Goal: Find specific fact: Find specific page/section

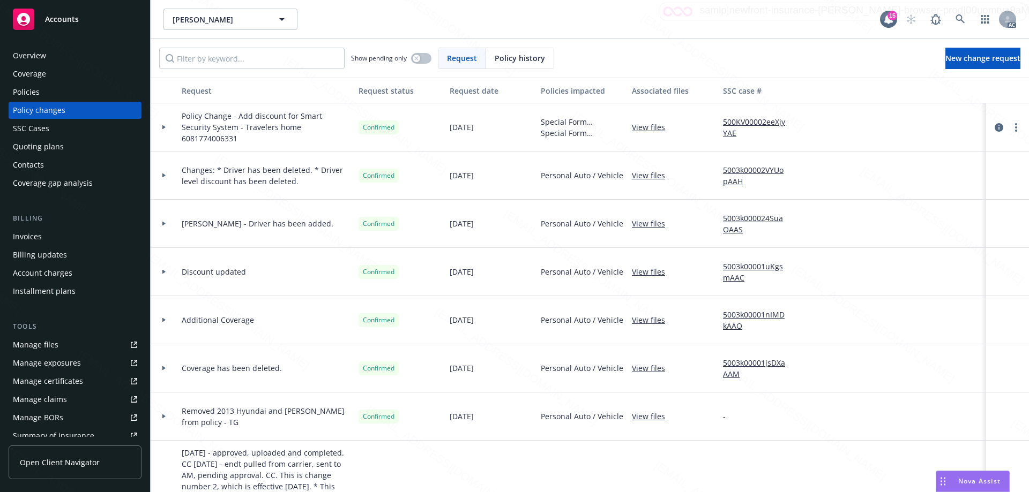
click at [32, 18] on rect at bounding box center [23, 19] width 21 height 21
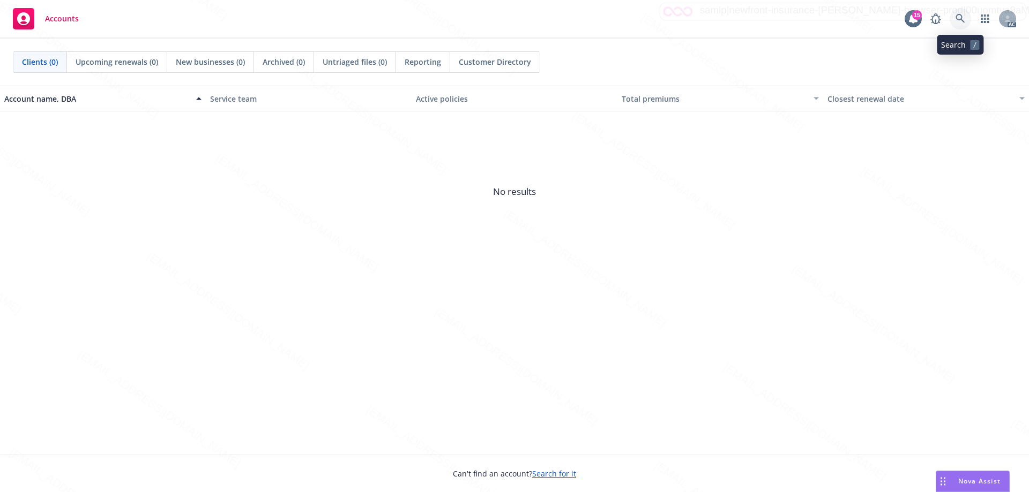
click at [959, 17] on icon at bounding box center [961, 19] width 10 height 10
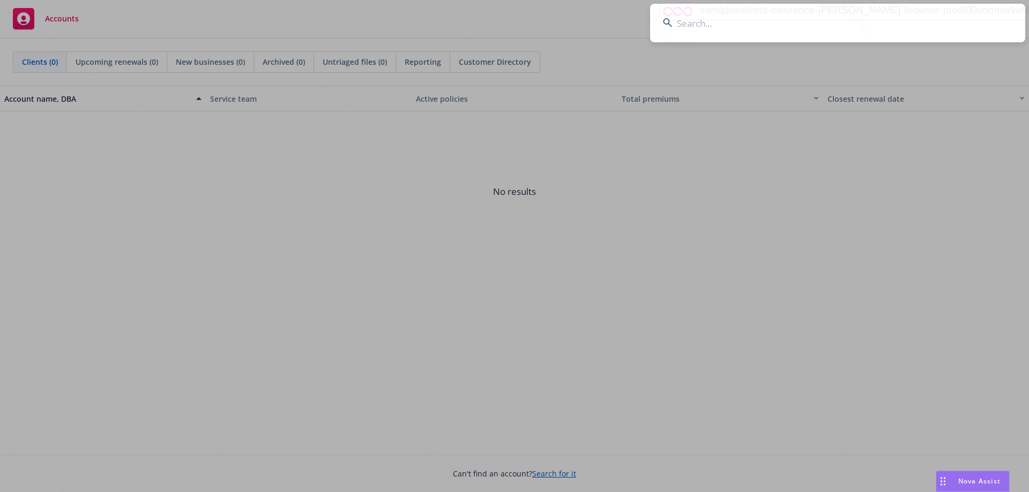
type input "[PERSON_NAME] III & [PERSON_NAME]"
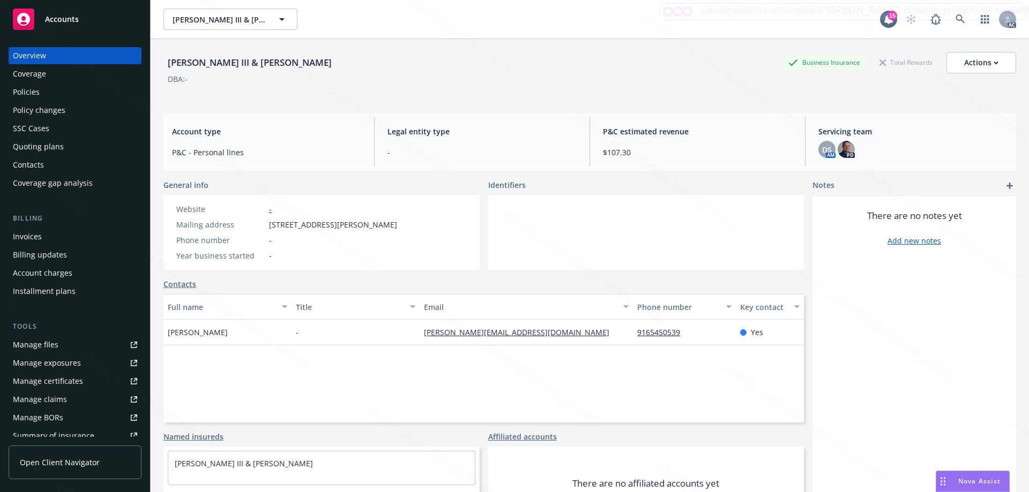
click at [33, 91] on div "Policies" at bounding box center [26, 92] width 27 height 17
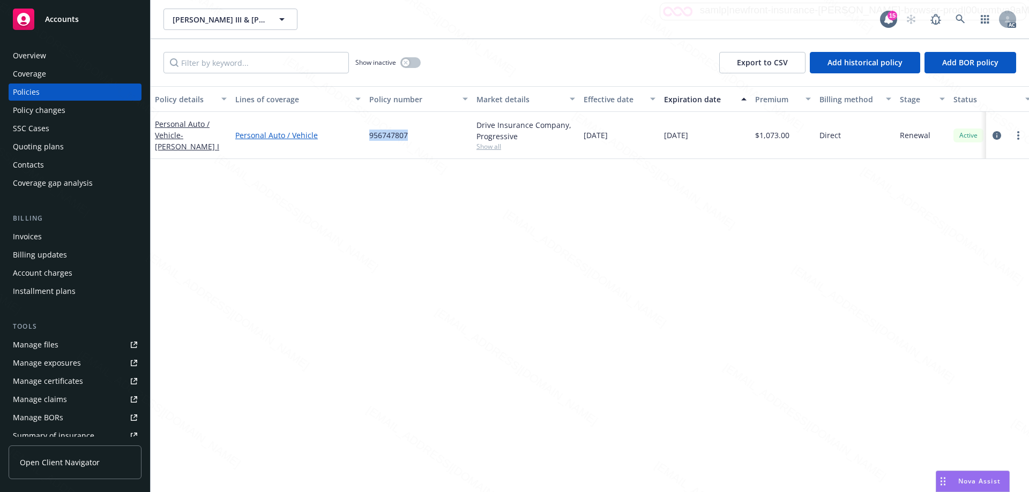
drag, startPoint x: 412, startPoint y: 137, endPoint x: 355, endPoint y: 138, distance: 56.8
click at [355, 138] on div "Personal Auto / Vehicle - [PERSON_NAME] I Personal Auto / Vehicle 956747807 Dri…" at bounding box center [668, 135] width 1034 height 47
copy div "956747807"
